Goal: Transaction & Acquisition: Obtain resource

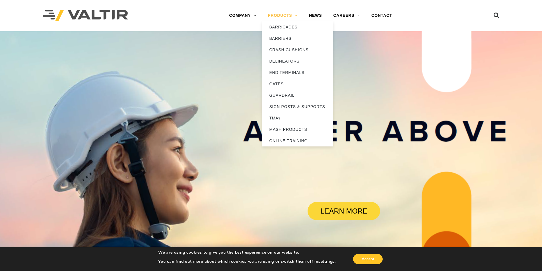
click at [277, 15] on link "PRODUCTS" at bounding box center [282, 15] width 41 height 11
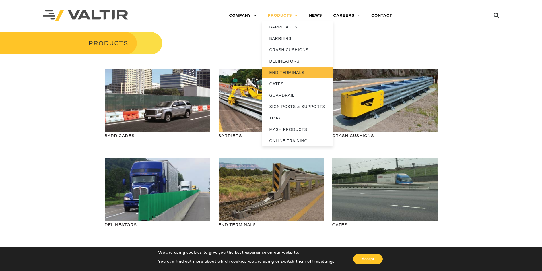
click at [285, 73] on link "END TERMINALS" at bounding box center [297, 72] width 71 height 11
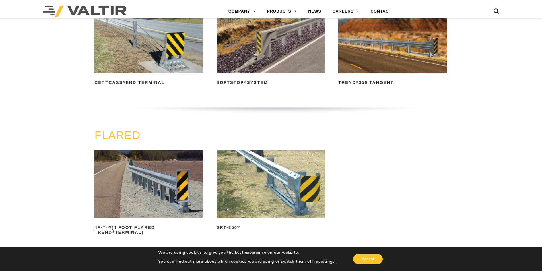
scroll to position [569, 0]
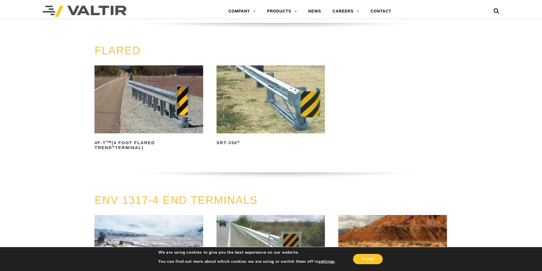
click at [250, 112] on img at bounding box center [271, 99] width 108 height 68
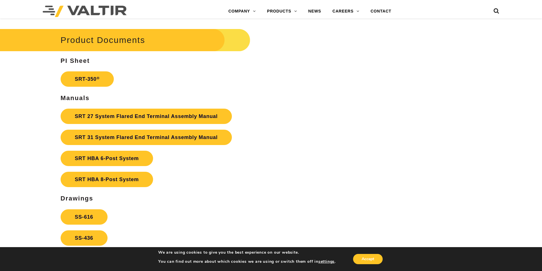
scroll to position [1053, 0]
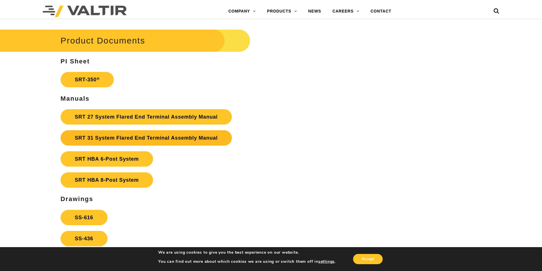
click at [145, 135] on link "SRT 31 System Flared End Terminal Assembly Manual" at bounding box center [146, 137] width 171 height 15
